Goal: Find specific page/section: Find specific page/section

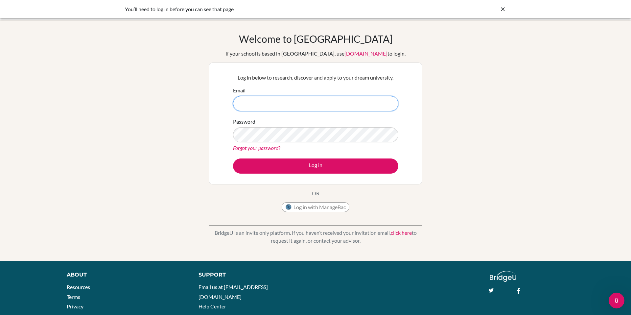
type input "a"
type input "[EMAIL_ADDRESS][DOMAIN_NAME]"
click at [233, 158] on button "Log in" at bounding box center [315, 165] width 165 height 15
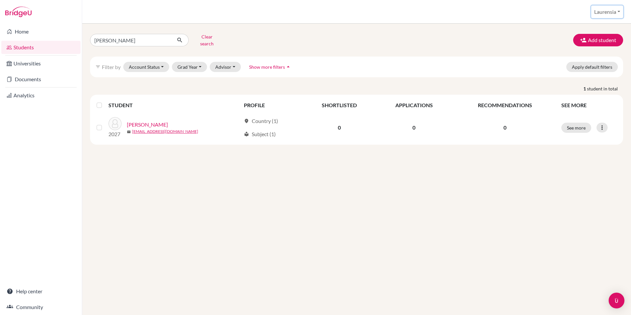
click at [615, 12] on button "Laurensia" at bounding box center [607, 12] width 32 height 12
click at [463, 32] on div "reynaldo Clear search Add student" at bounding box center [356, 40] width 543 height 17
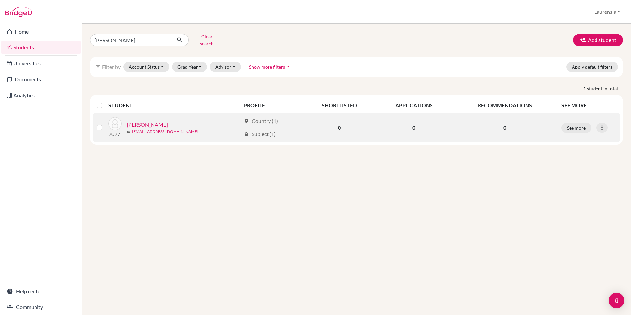
click at [142, 121] on link "Widagdo, Reynaldo" at bounding box center [147, 125] width 41 height 8
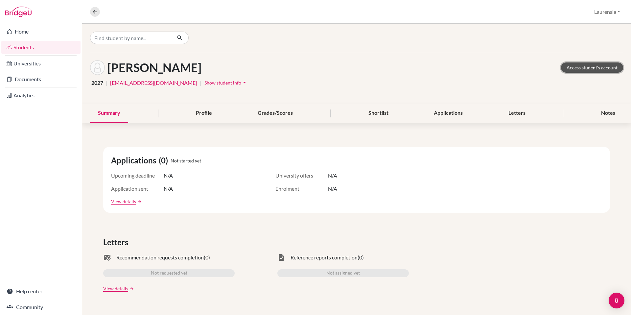
click at [606, 67] on link "Access student's account" at bounding box center [592, 67] width 62 height 10
